Goal: Task Accomplishment & Management: Complete application form

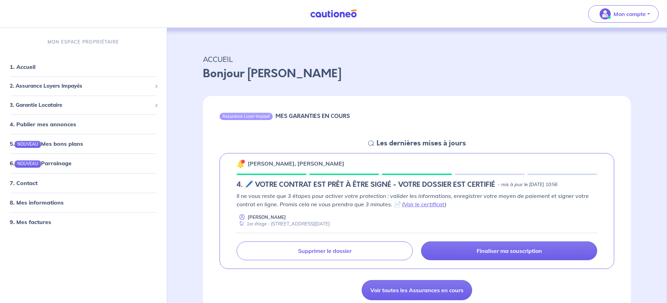
scroll to position [35, 0]
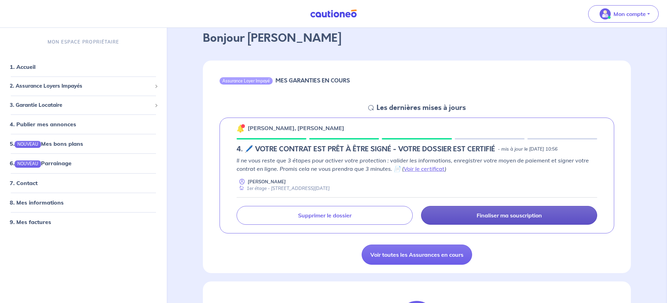
click at [511, 216] on p "Finaliser ma souscription" at bounding box center [509, 215] width 65 height 7
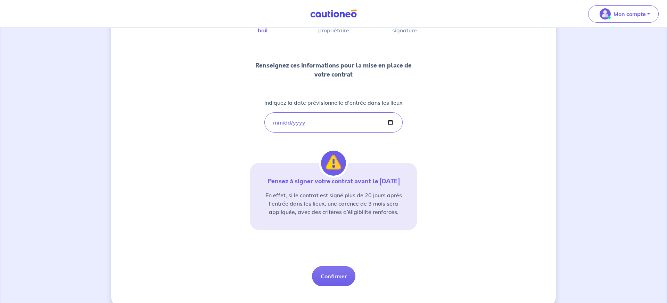
scroll to position [71, 0]
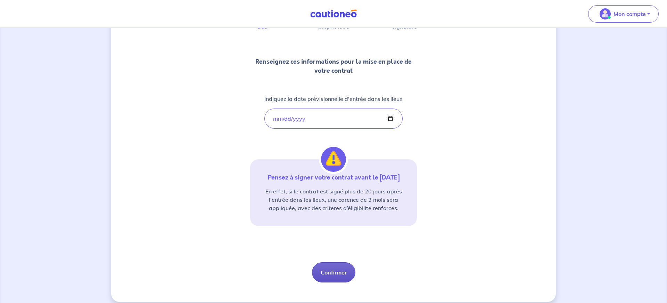
click at [340, 281] on button "Confirmer" at bounding box center [333, 272] width 43 height 20
select select "FR"
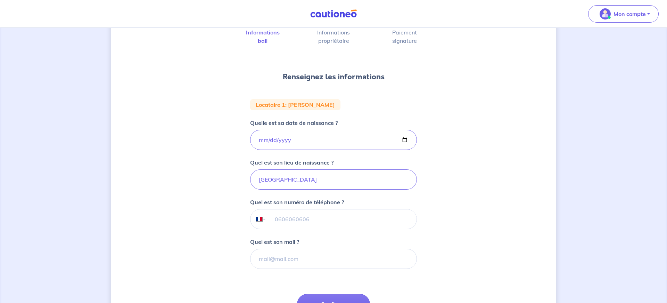
scroll to position [71, 0]
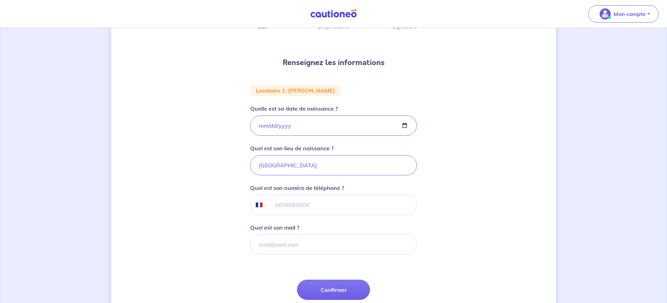
click at [289, 205] on input "tel" at bounding box center [342, 204] width 150 height 19
type input "07 66 99 76 05"
click at [271, 244] on input "Quel est son mail ?" at bounding box center [333, 244] width 167 height 20
type input "[EMAIL_ADDRESS][DOMAIN_NAME]"
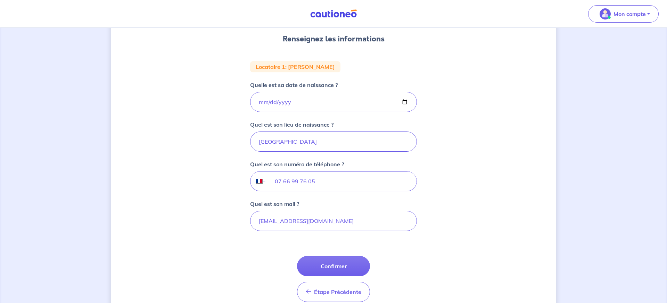
scroll to position [106, 0]
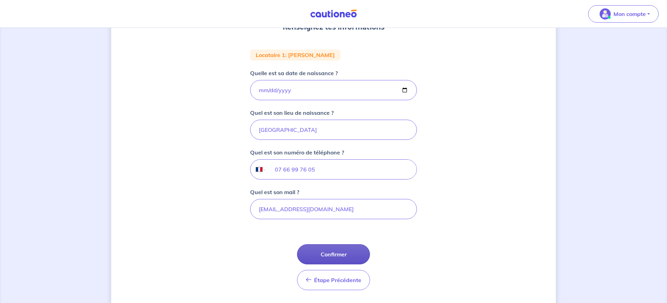
click at [334, 255] on button "Confirmer" at bounding box center [333, 254] width 73 height 20
select select "FR"
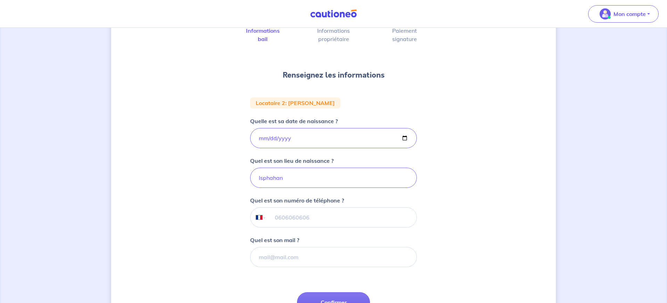
scroll to position [71, 0]
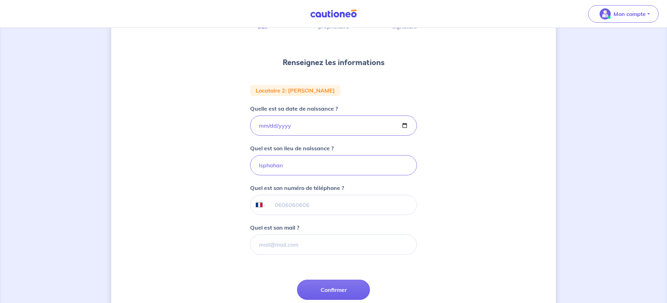
click at [296, 207] on input "tel" at bounding box center [342, 204] width 150 height 19
type input "07 82 40 41 79"
click at [286, 244] on input "Quel est son mail ?" at bounding box center [333, 244] width 167 height 20
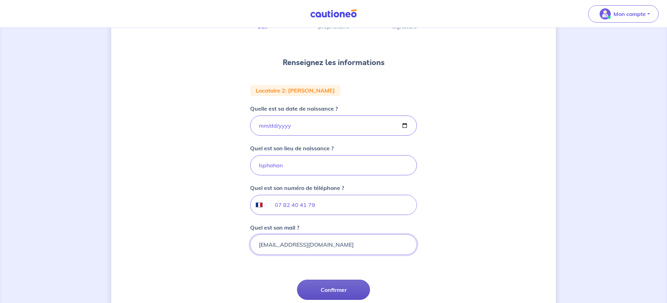
type input "[EMAIL_ADDRESS][DOMAIN_NAME]"
click at [329, 290] on button "Confirmer" at bounding box center [333, 289] width 73 height 20
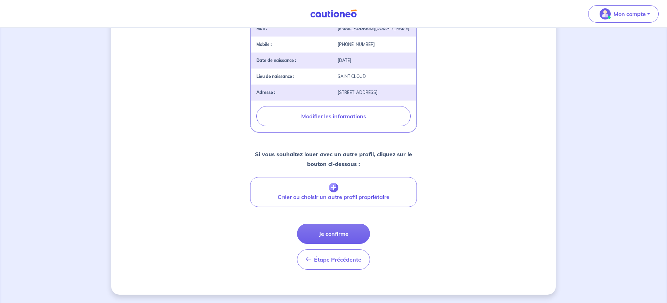
scroll to position [213, 0]
click at [345, 241] on button "Je confirme" at bounding box center [333, 233] width 73 height 20
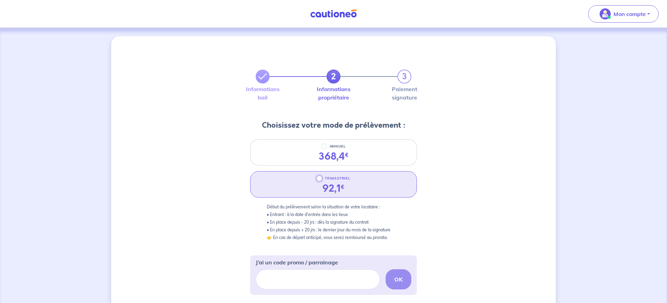
click at [320, 178] on input "TRIMESTRIEL" at bounding box center [320, 179] width 6 height 6
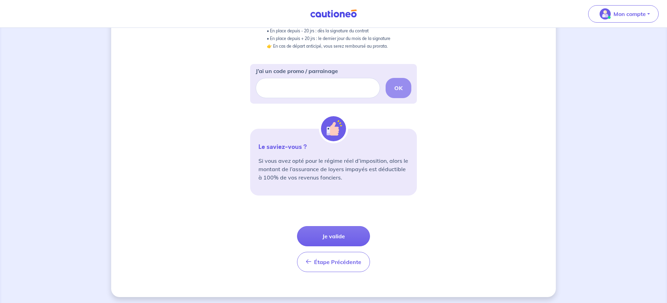
scroll to position [194, 0]
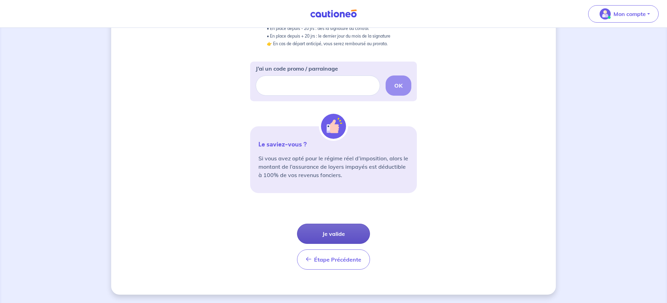
click at [330, 231] on button "Je valide" at bounding box center [333, 233] width 73 height 20
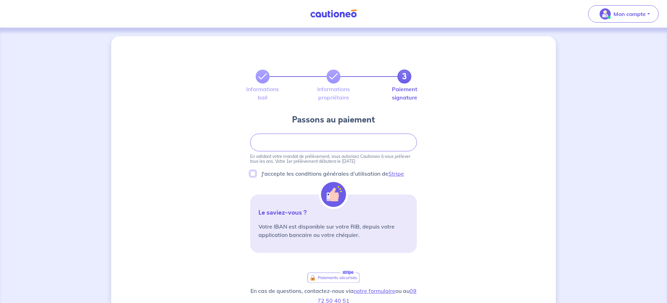
click at [254, 172] on input "J'accepte les conditions générales d’utilisation de Stripe" at bounding box center [253, 174] width 6 height 6
checkbox input "true"
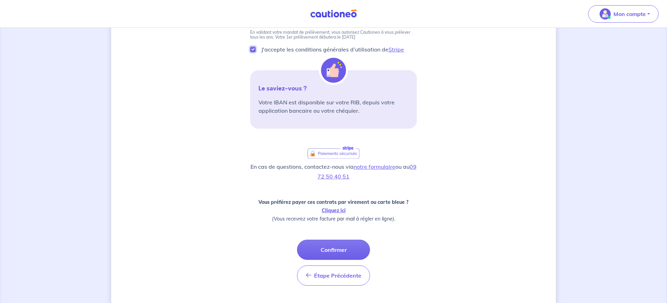
scroll to position [140, 0]
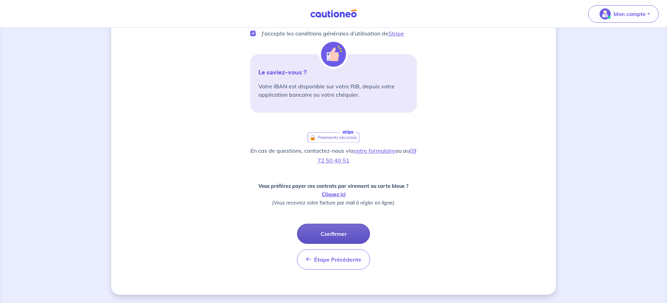
click at [336, 229] on button "Confirmer" at bounding box center [333, 233] width 73 height 20
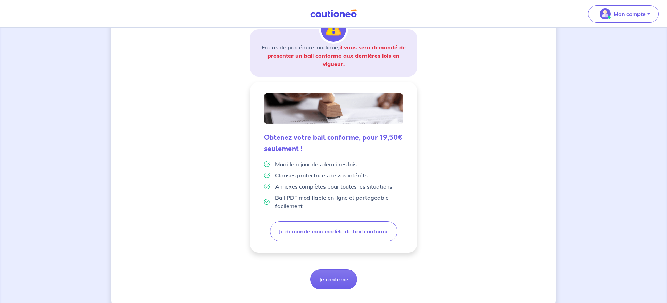
scroll to position [135, 0]
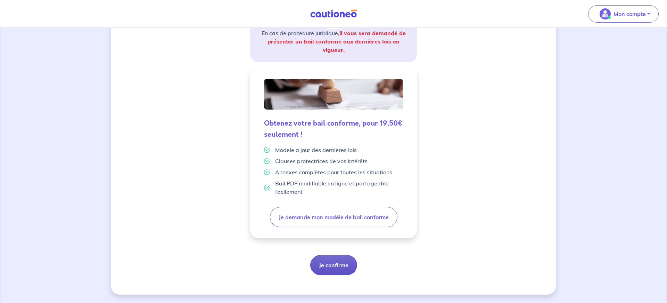
click at [337, 266] on button "Je confirme" at bounding box center [333, 265] width 47 height 20
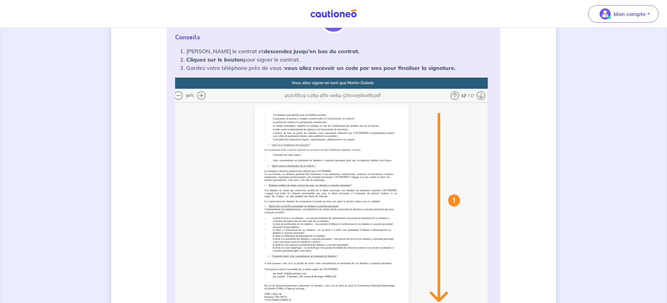
scroll to position [142, 0]
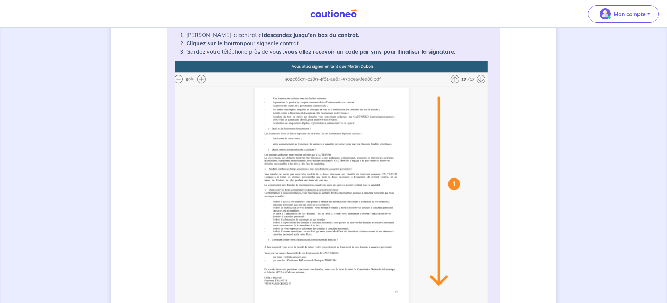
click at [202, 80] on img at bounding box center [333, 199] width 317 height 276
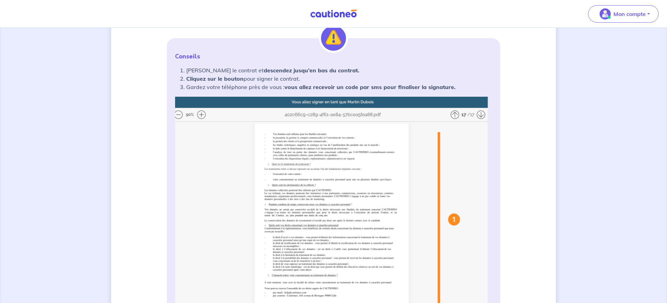
scroll to position [0, 0]
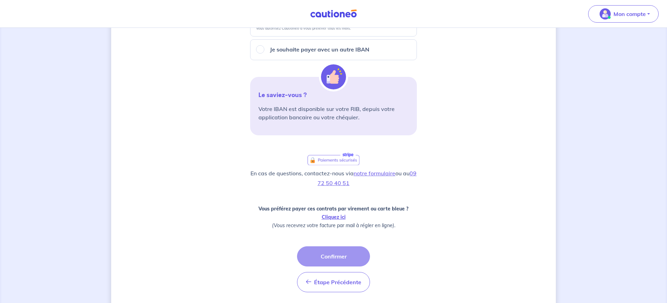
scroll to position [183, 0]
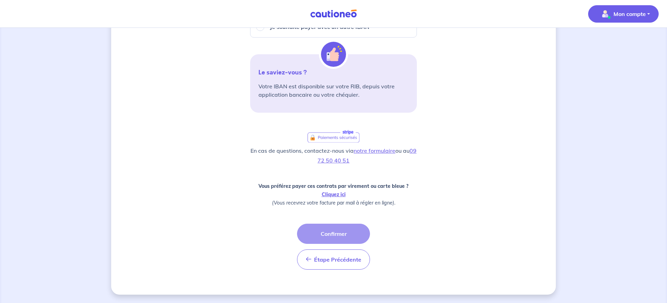
click at [629, 14] on p "Mon compte" at bounding box center [630, 14] width 32 height 8
click at [619, 43] on link "Mes informations" at bounding box center [617, 43] width 56 height 11
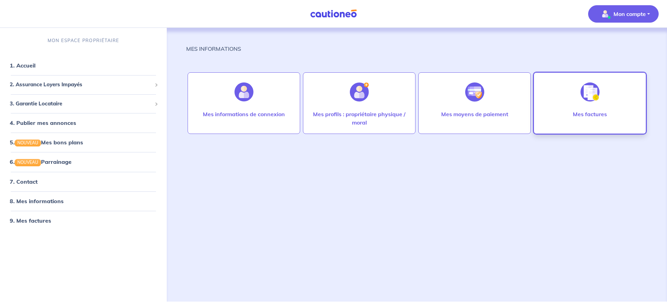
click at [590, 100] on img at bounding box center [590, 91] width 19 height 19
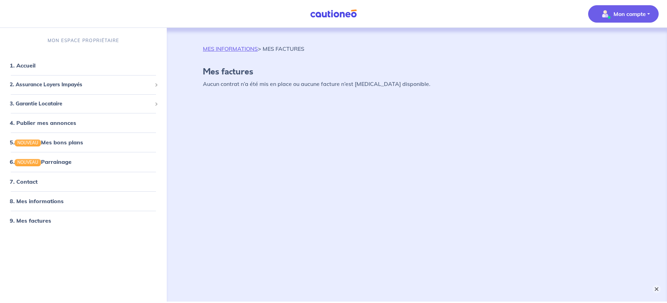
click at [659, 288] on button "×" at bounding box center [657, 289] width 8 height 8
click at [619, 13] on p "Mon compte" at bounding box center [630, 14] width 32 height 8
click at [604, 45] on link "Mes informations" at bounding box center [617, 43] width 56 height 11
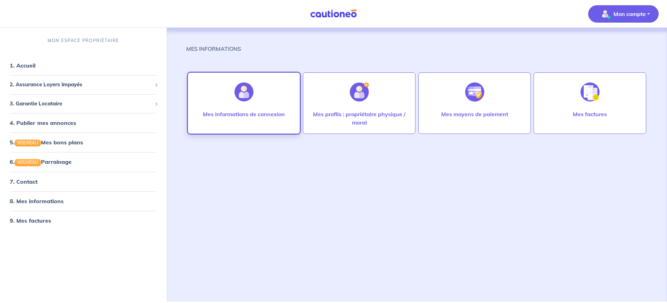
click at [241, 111] on p "Mes informations de connexion" at bounding box center [244, 114] width 82 height 8
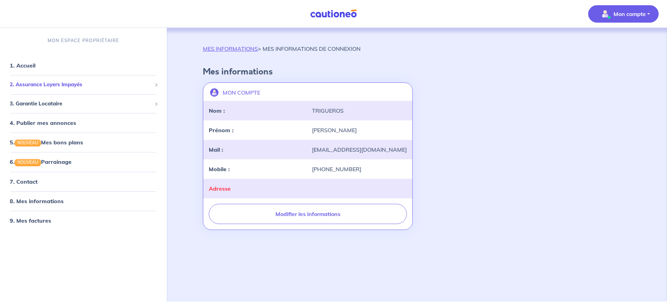
click at [100, 86] on span "2. Assurance Loyers Impayés" at bounding box center [81, 85] width 142 height 8
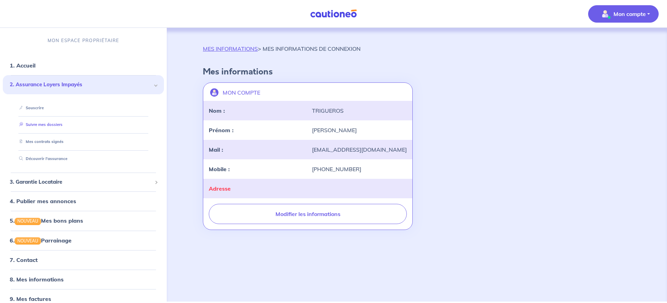
click at [59, 125] on link "Suivre mes dossiers" at bounding box center [39, 124] width 46 height 5
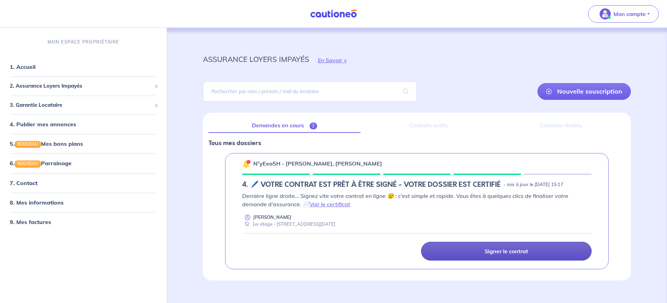
click at [505, 251] on p "Signer le contrat" at bounding box center [506, 250] width 43 height 7
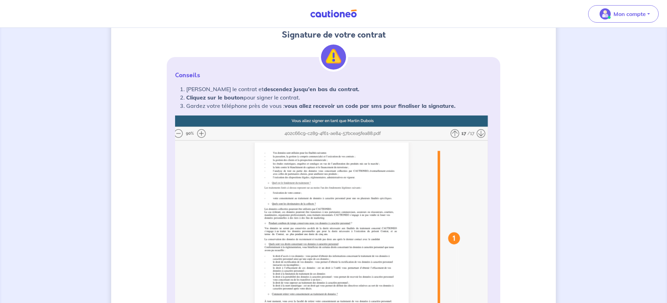
scroll to position [106, 0]
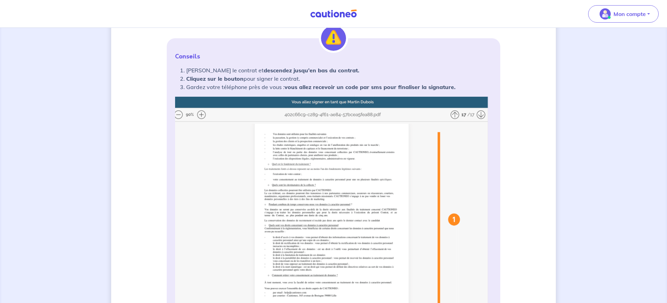
click at [438, 221] on img at bounding box center [333, 235] width 317 height 276
click at [392, 225] on img at bounding box center [333, 235] width 317 height 276
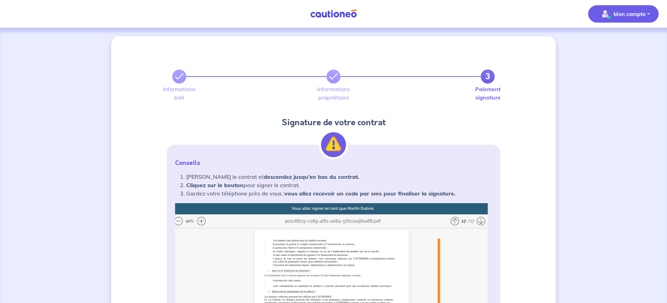
click at [624, 15] on p "Mon compte" at bounding box center [630, 14] width 32 height 8
click at [618, 61] on link "Me déconnecter" at bounding box center [617, 59] width 56 height 11
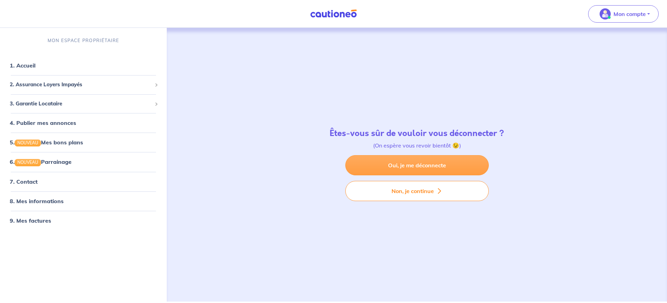
click at [418, 166] on link "Oui, je me déconnecte" at bounding box center [417, 165] width 144 height 20
